Goal: Entertainment & Leisure: Consume media (video, audio)

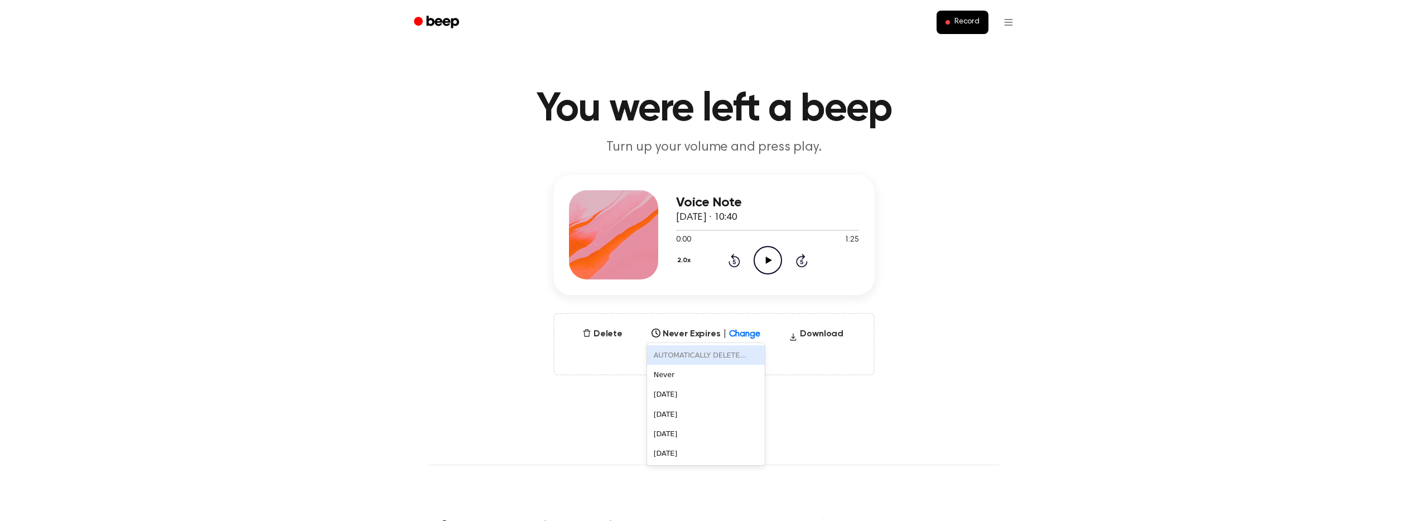
click at [751, 335] on icon at bounding box center [754, 330] width 11 height 11
click at [712, 409] on div "[DATE]" at bounding box center [706, 414] width 118 height 20
click at [751, 337] on div at bounding box center [754, 331] width 21 height 15
drag, startPoint x: 719, startPoint y: 406, endPoint x: 712, endPoint y: 397, distance: 10.7
click at [719, 406] on div "[DATE]" at bounding box center [706, 414] width 118 height 20
